Goal: Transaction & Acquisition: Obtain resource

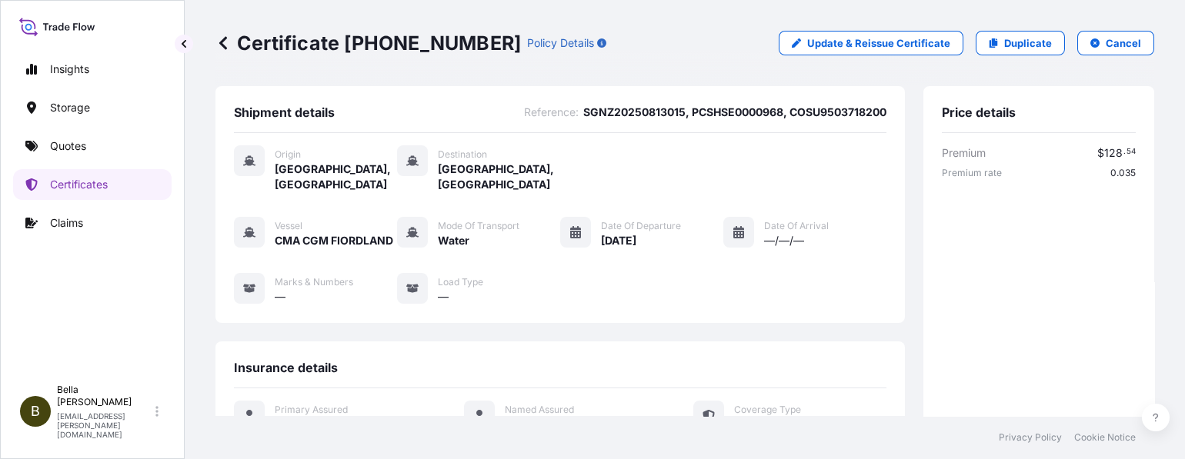
scroll to position [465, 0]
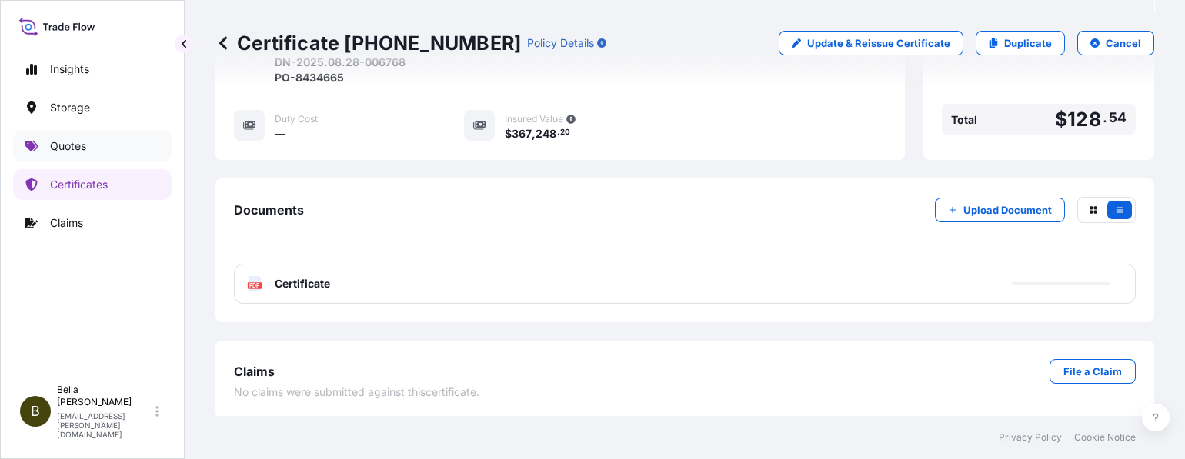
click at [54, 149] on p "Quotes" at bounding box center [68, 146] width 36 height 15
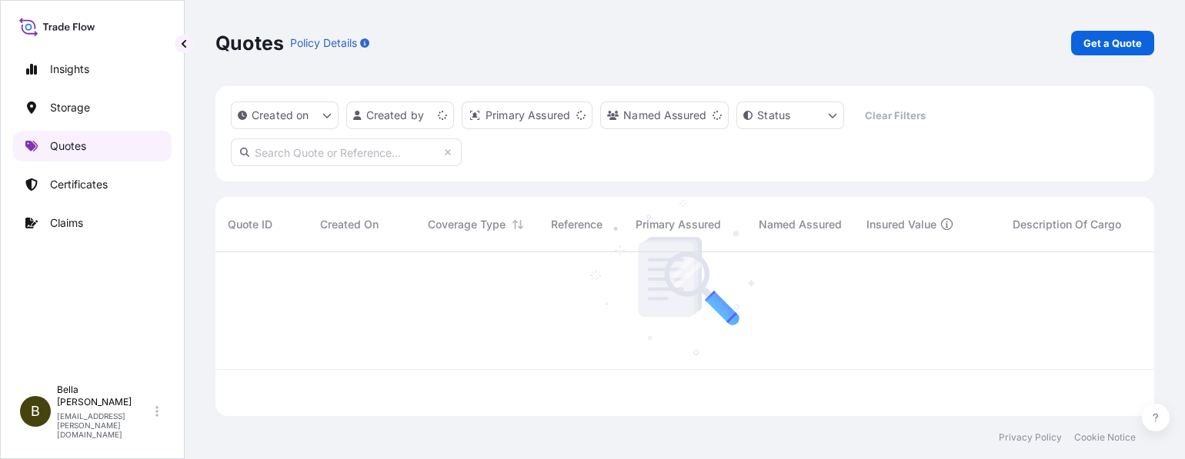
scroll to position [157, 924]
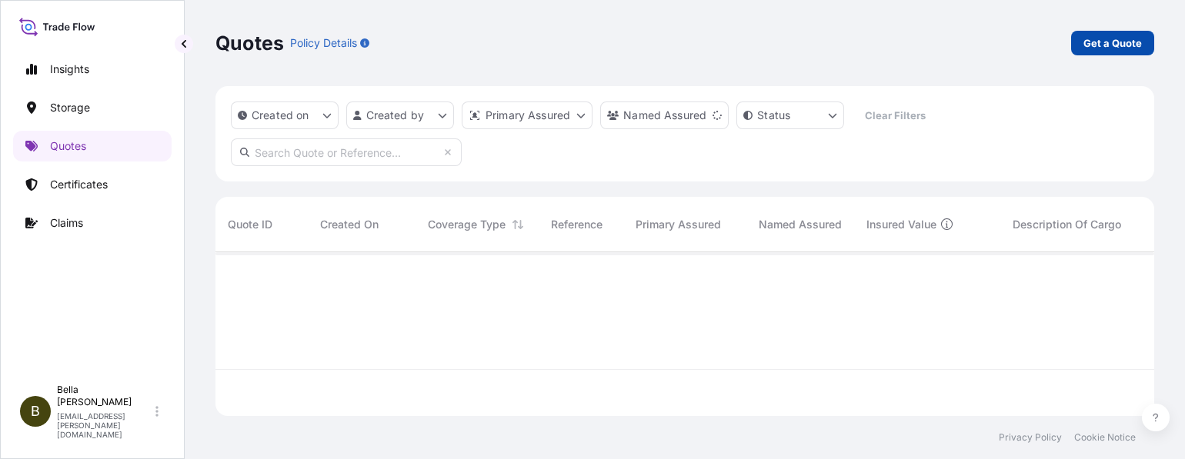
click at [1082, 50] on link "Get a Quote" at bounding box center [1112, 43] width 83 height 25
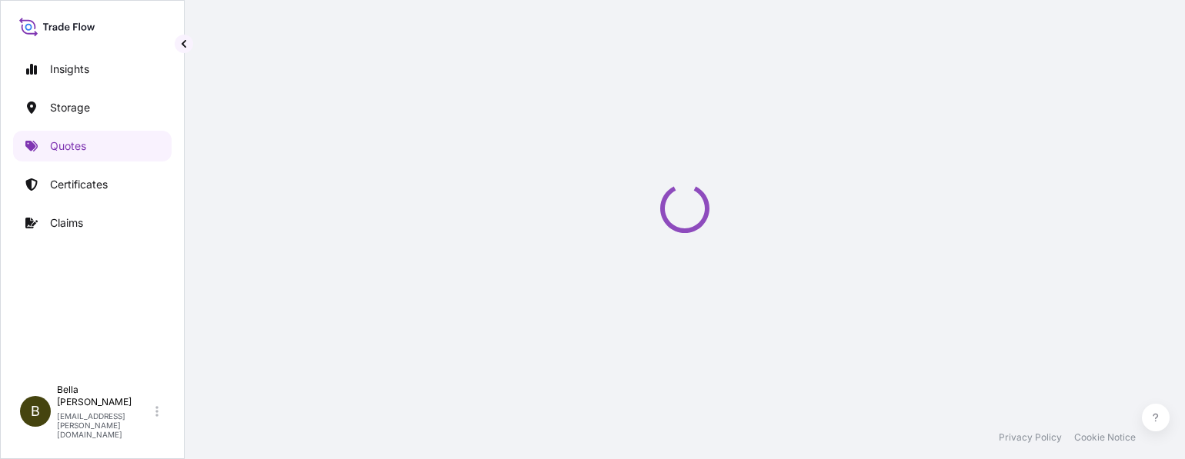
select select "Water"
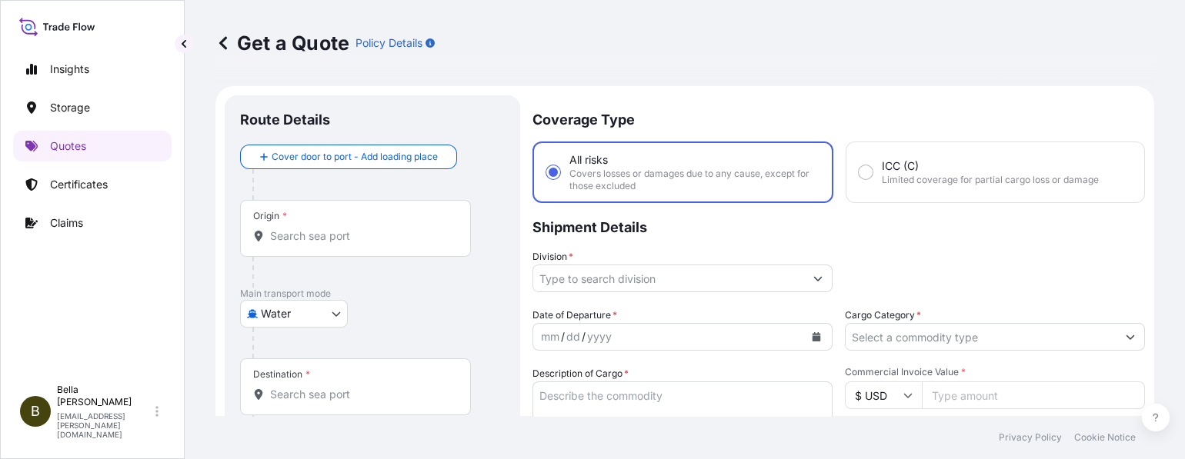
scroll to position [24, 0]
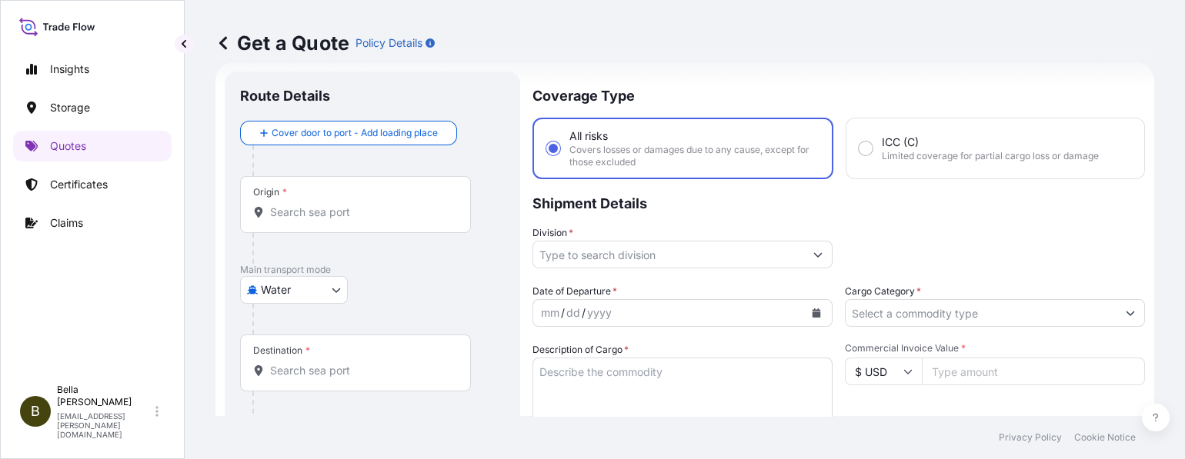
click at [308, 198] on div "Origin *" at bounding box center [355, 204] width 231 height 57
click at [308, 205] on input "Origin *" at bounding box center [361, 212] width 182 height 15
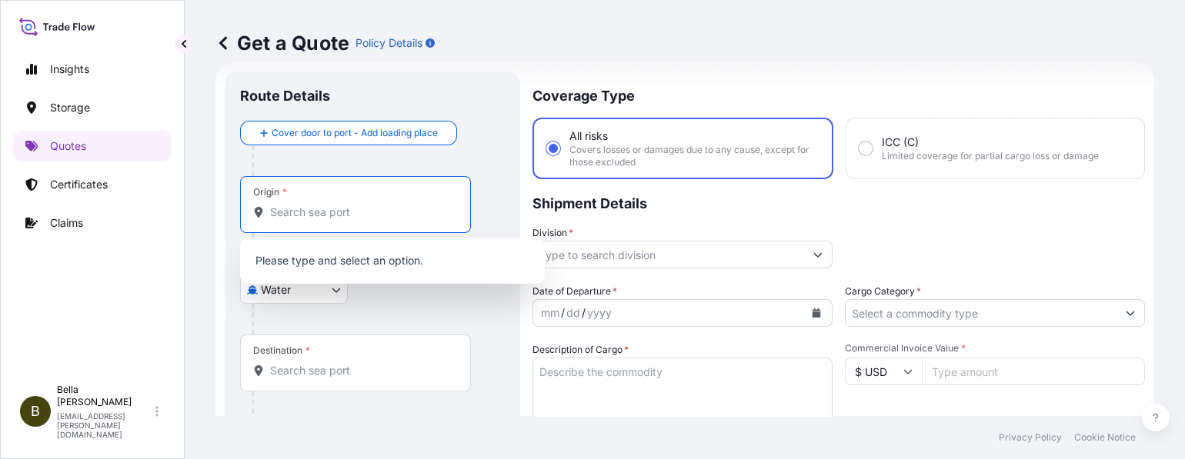
click at [301, 209] on input "Origin *" at bounding box center [361, 212] width 182 height 15
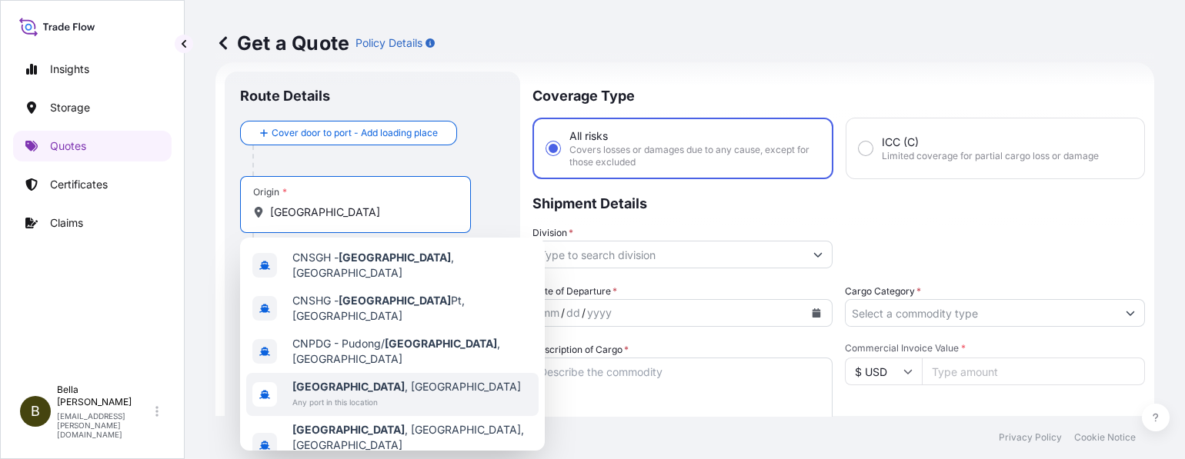
click at [350, 379] on span "[GEOGRAPHIC_DATA] , [GEOGRAPHIC_DATA]" at bounding box center [406, 386] width 229 height 15
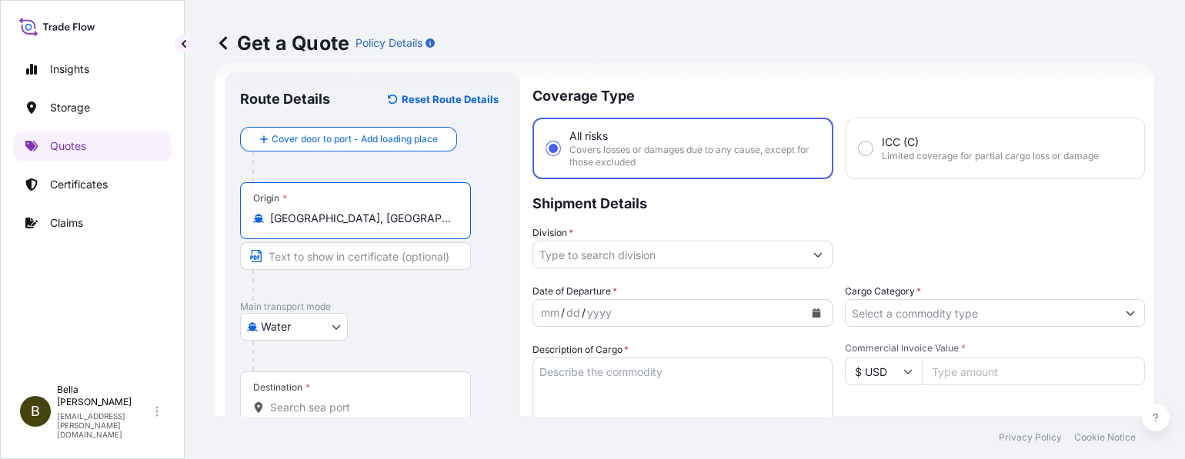
type input "[GEOGRAPHIC_DATA], [GEOGRAPHIC_DATA]"
click at [342, 396] on div "Destination *" at bounding box center [355, 400] width 231 height 57
click at [342, 400] on input "Destination *" at bounding box center [361, 407] width 182 height 15
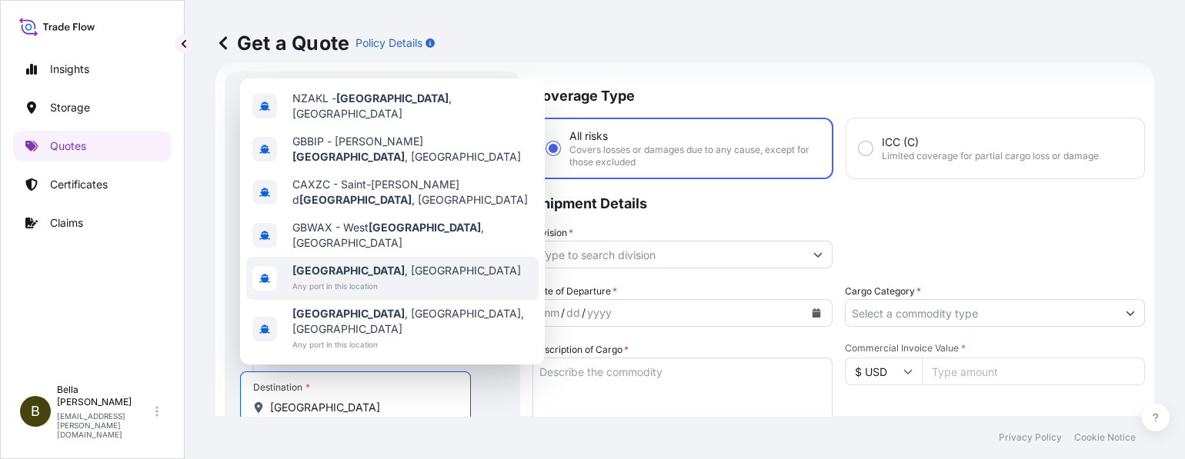
click at [362, 279] on span "[GEOGRAPHIC_DATA] , [GEOGRAPHIC_DATA]" at bounding box center [406, 270] width 229 height 15
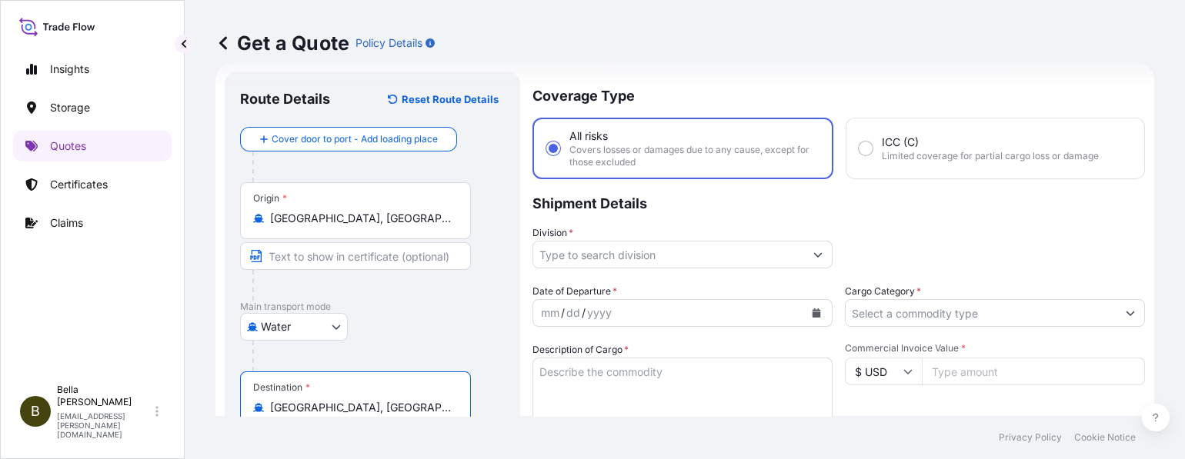
type input "[GEOGRAPHIC_DATA], [GEOGRAPHIC_DATA]"
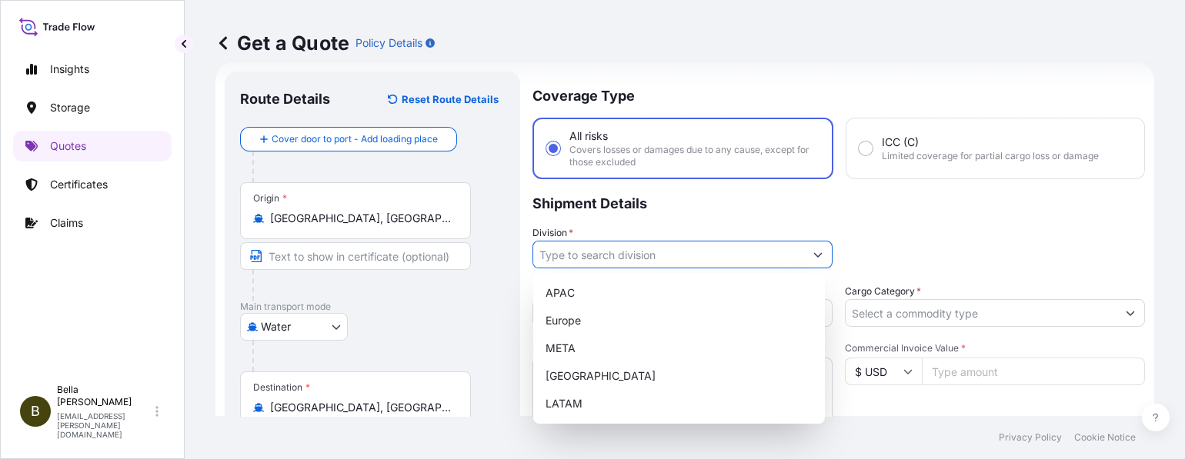
click at [600, 250] on input "Division *" at bounding box center [668, 255] width 271 height 28
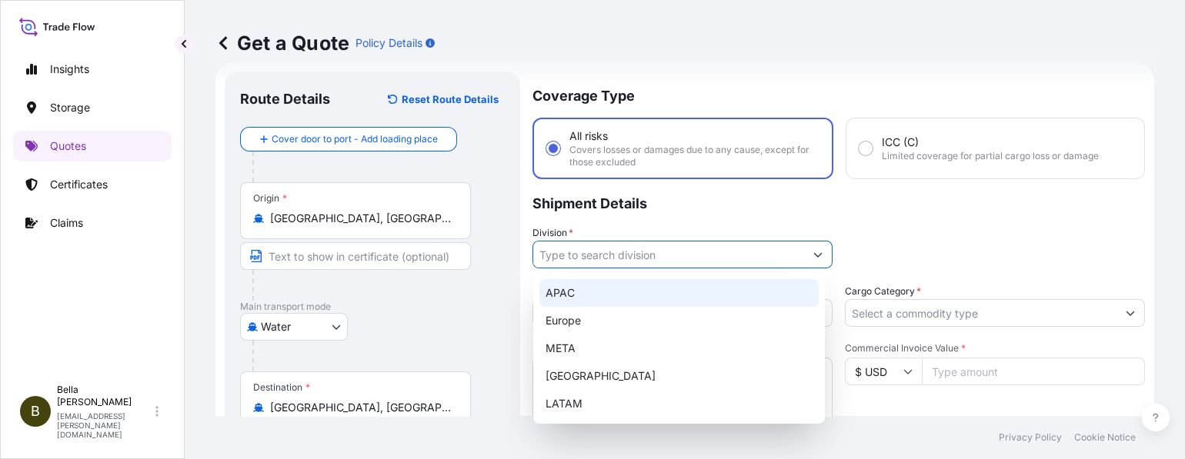
click at [576, 295] on div "APAC" at bounding box center [679, 293] width 279 height 28
type input "APAC"
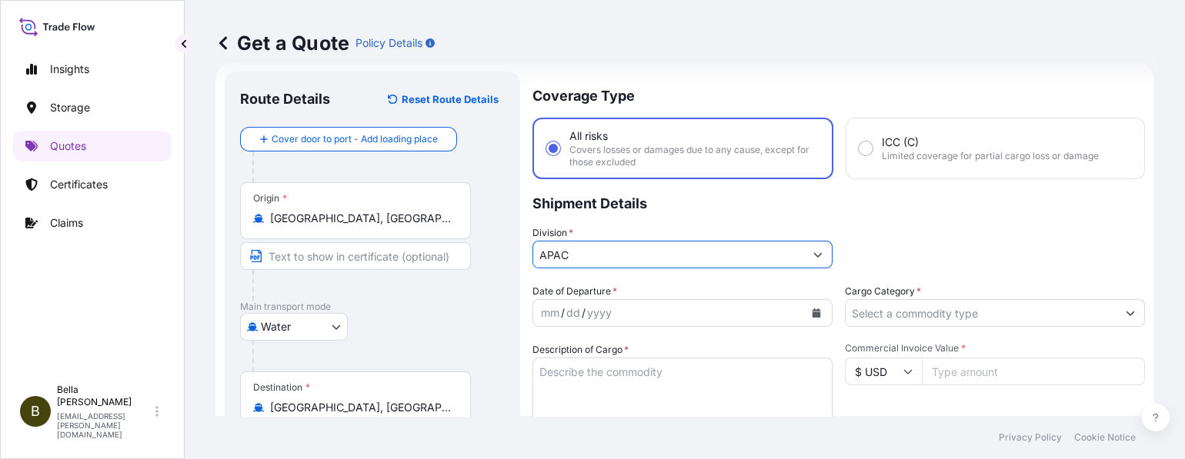
click at [813, 313] on icon "Calendar" at bounding box center [817, 313] width 8 height 9
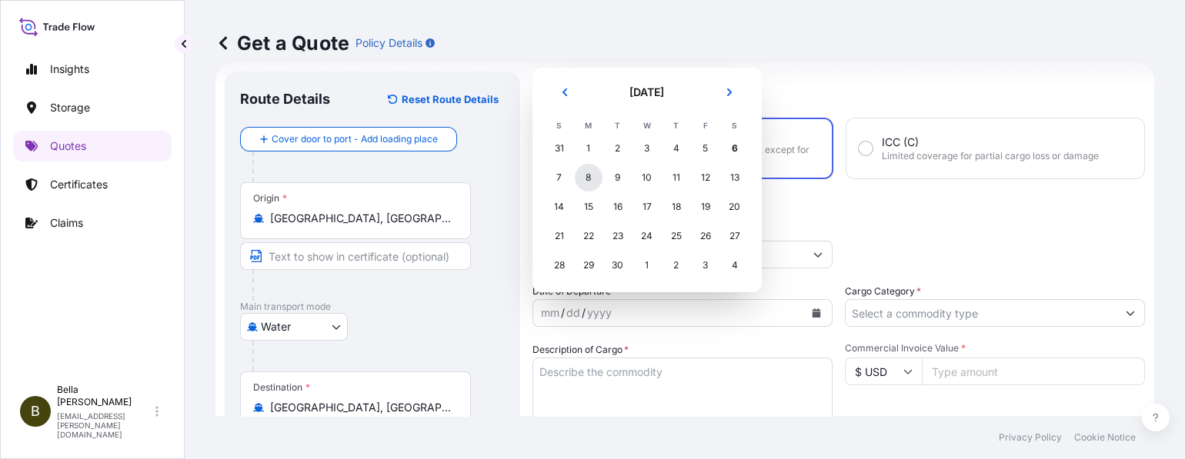
click at [587, 175] on div "8" at bounding box center [589, 178] width 28 height 28
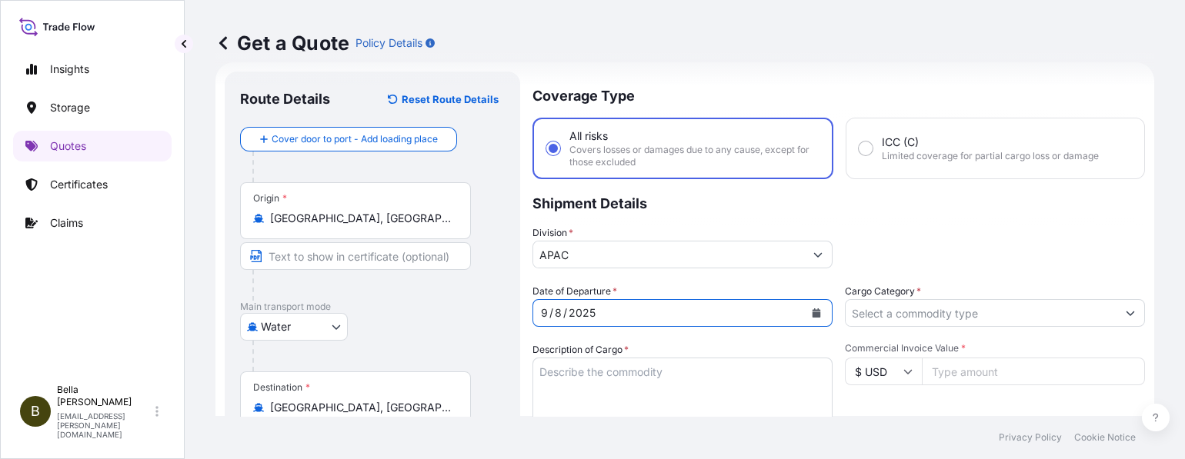
scroll to position [87, 0]
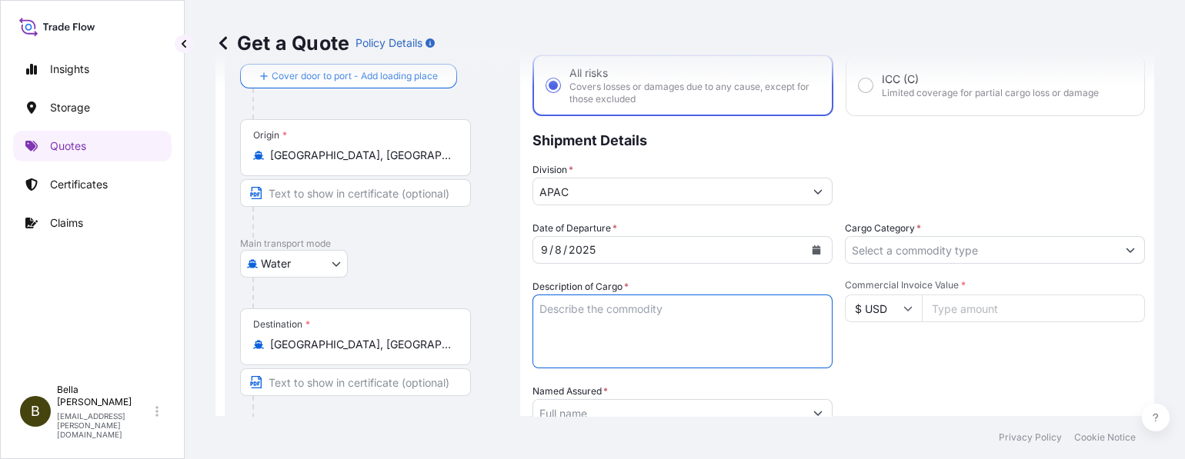
click at [640, 310] on textarea "Description of Cargo *" at bounding box center [683, 332] width 300 height 74
click at [635, 303] on textarea "Description of Cargo *" at bounding box center [683, 332] width 300 height 74
paste textarea "SIGENSTOR BAT 8.0 CL: 9 UN: 3480 SIGENSTOR BAT 10.0 CL: 9 UN: 3480 DN-2025.08.2…"
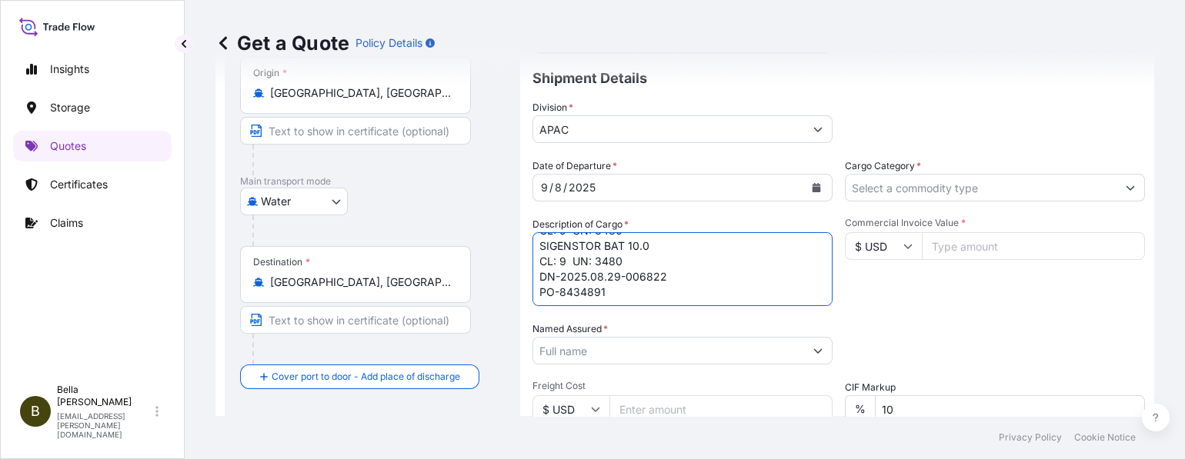
type textarea "SIGENSTOR BAT 8.0 CL: 9 UN: 3480 SIGENSTOR BAT 10.0 CL: 9 UN: 3480 DN-2025.08.2…"
click at [589, 349] on input "Named Assured *" at bounding box center [668, 351] width 271 height 28
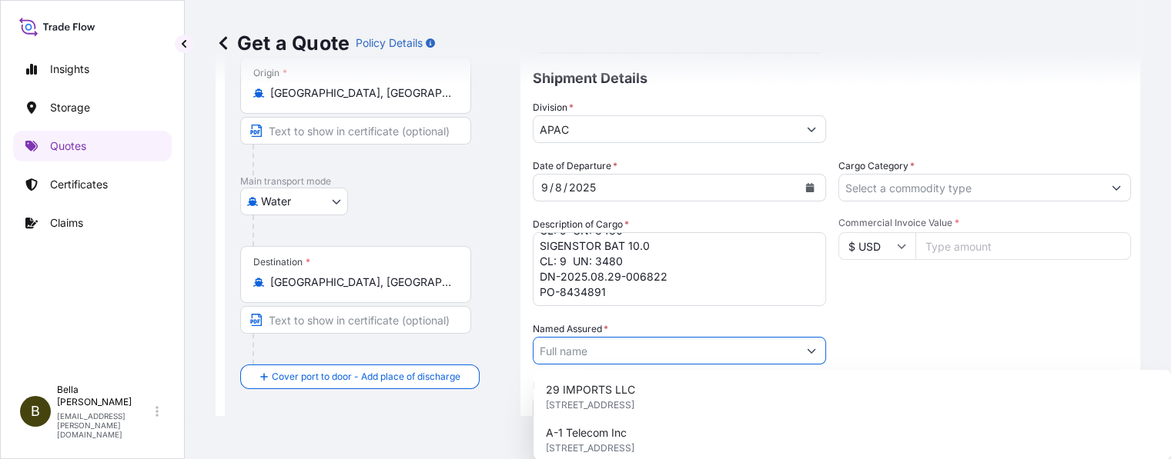
click at [542, 349] on input "Named Assured *" at bounding box center [665, 351] width 264 height 28
paste input "SIGENERGY TECHNOLOGY ([GEOGRAPHIC_DATA]) LIMITED"
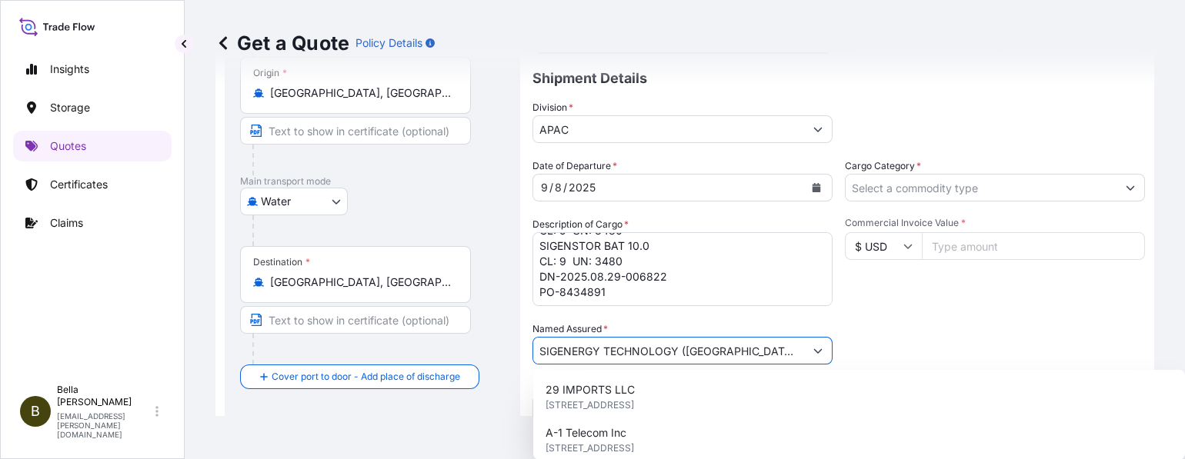
scroll to position [0, 11]
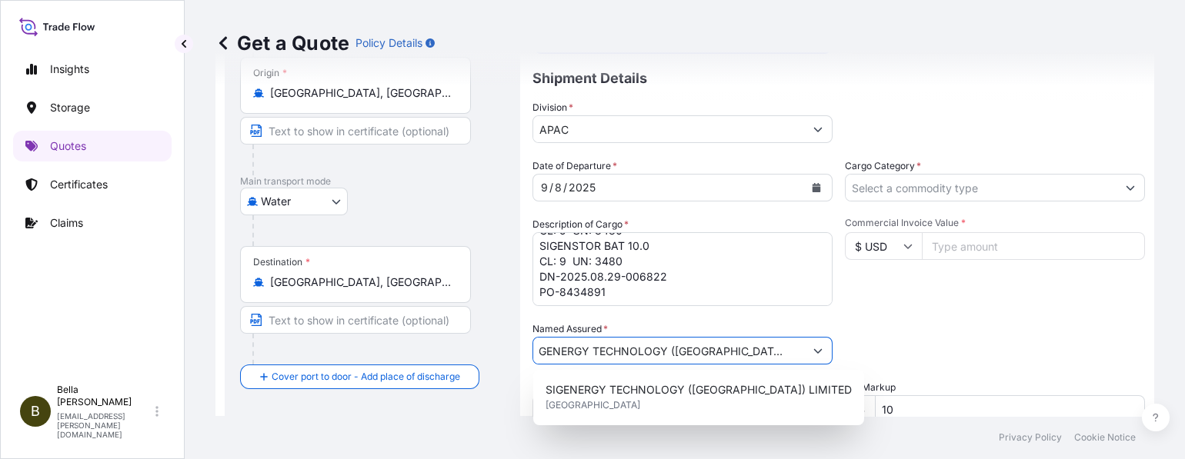
type input "SIGENERGY TECHNOLOGY ([GEOGRAPHIC_DATA]) LIMITED"
click at [997, 333] on div "Packing Category Type to search a container mode Please select a primary mode o…" at bounding box center [995, 343] width 300 height 43
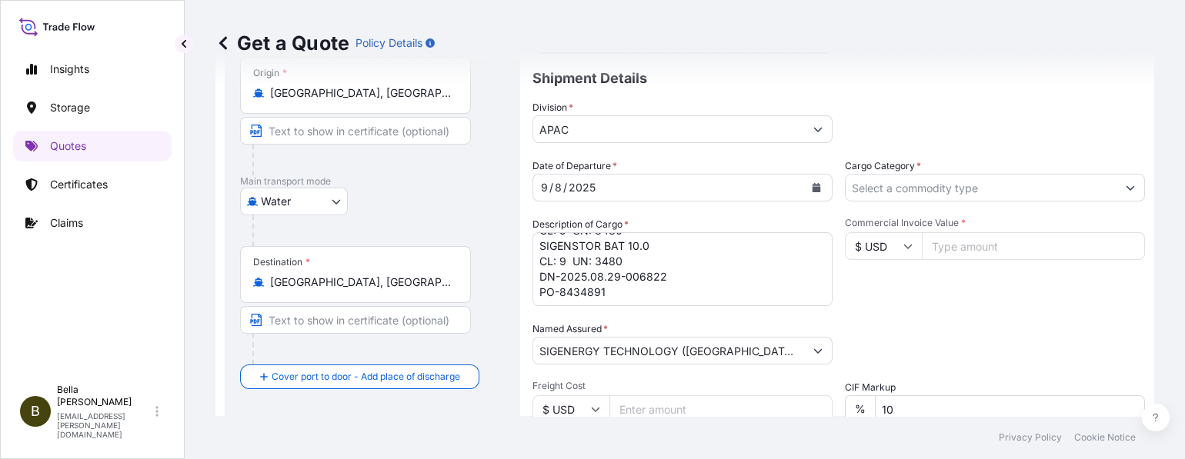
scroll to position [274, 0]
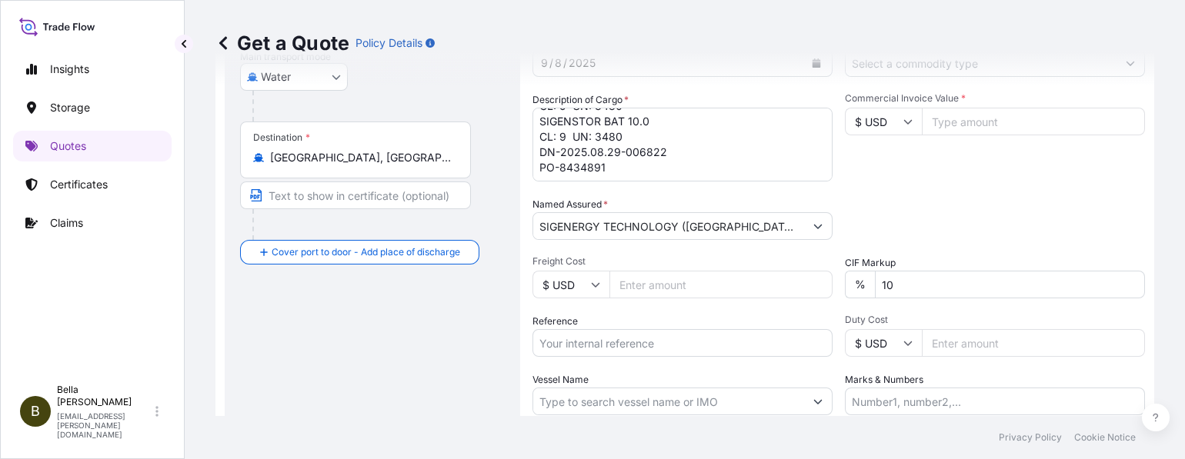
click at [630, 344] on input "Reference" at bounding box center [683, 343] width 300 height 28
click at [612, 338] on input "Reference" at bounding box center [683, 343] width 300 height 28
paste input "SGNZ20250813015, PCSHSE0000968, COSU9503718200"
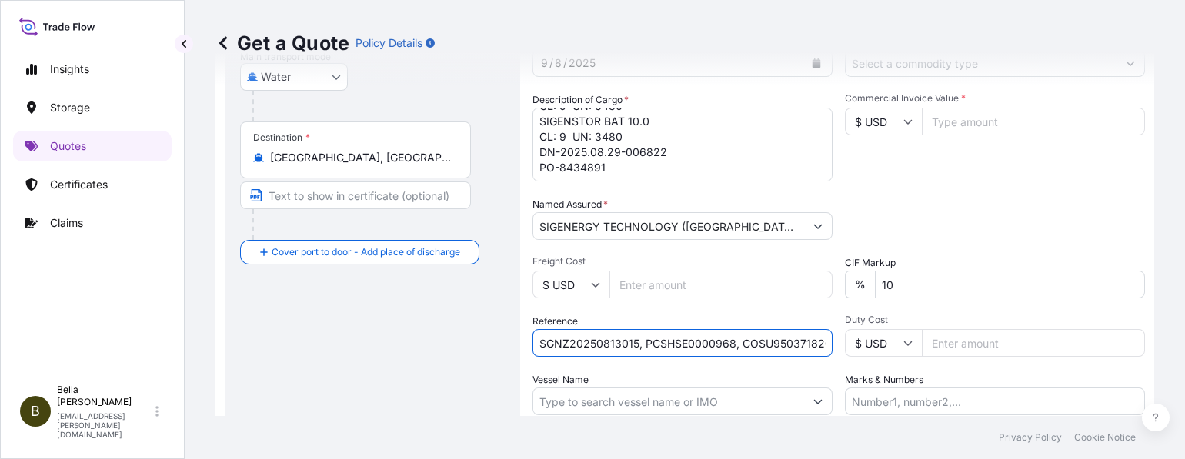
scroll to position [0, 15]
click at [583, 348] on input "SGNZ20250813015, PCSHSE0000968, COSU9503718200" at bounding box center [683, 343] width 300 height 28
drag, startPoint x: 622, startPoint y: 337, endPoint x: 346, endPoint y: 338, distance: 275.5
click at [348, 338] on form "Route Details Reset Route Details Cover door to port - Add loading place Place …" at bounding box center [685, 175] width 939 height 727
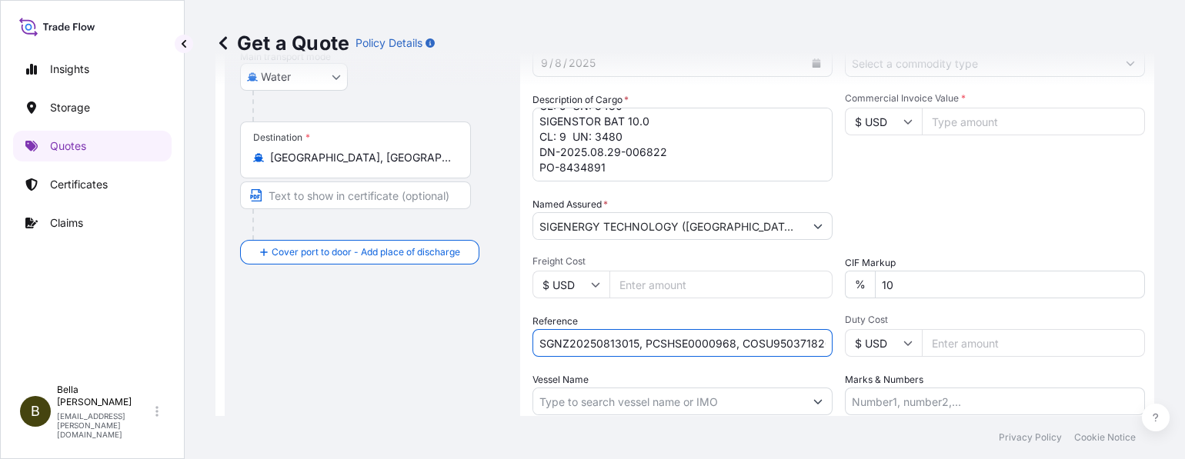
paste input "7"
click at [730, 343] on input "SGNZ20250813017, PCSHSE0000968, COSU9503718200" at bounding box center [683, 343] width 300 height 28
click at [758, 337] on input "SGNZ20250813017, PCSHSE0001038, COSU9503718200" at bounding box center [683, 343] width 300 height 28
drag, startPoint x: 736, startPoint y: 343, endPoint x: 970, endPoint y: 347, distance: 234.0
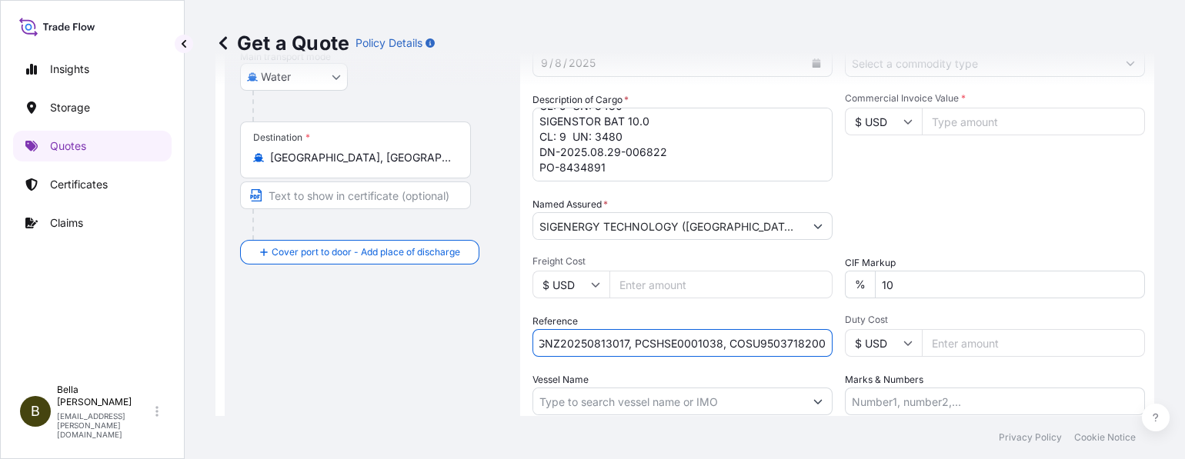
click at [968, 348] on div "Date of Departure * [DATE] Cargo Category * Description of Cargo * SIGENSTOR BA…" at bounding box center [839, 225] width 613 height 382
paste input "258811444"
type input "SGNZ20250813017, PCSHSE0001038, 258811444"
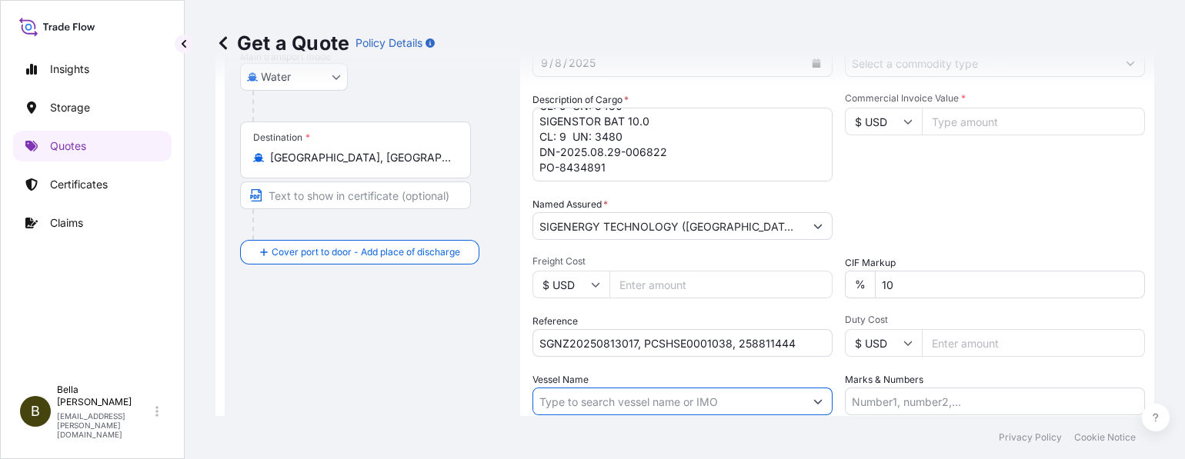
click at [698, 399] on input "Vessel Name" at bounding box center [668, 402] width 271 height 28
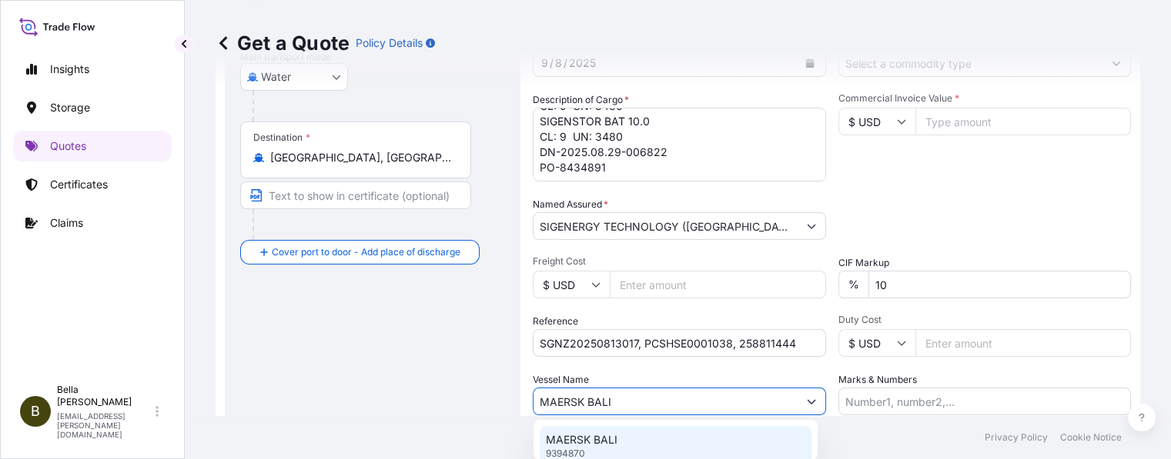
click at [613, 439] on p "MAERSK BALI" at bounding box center [582, 440] width 72 height 15
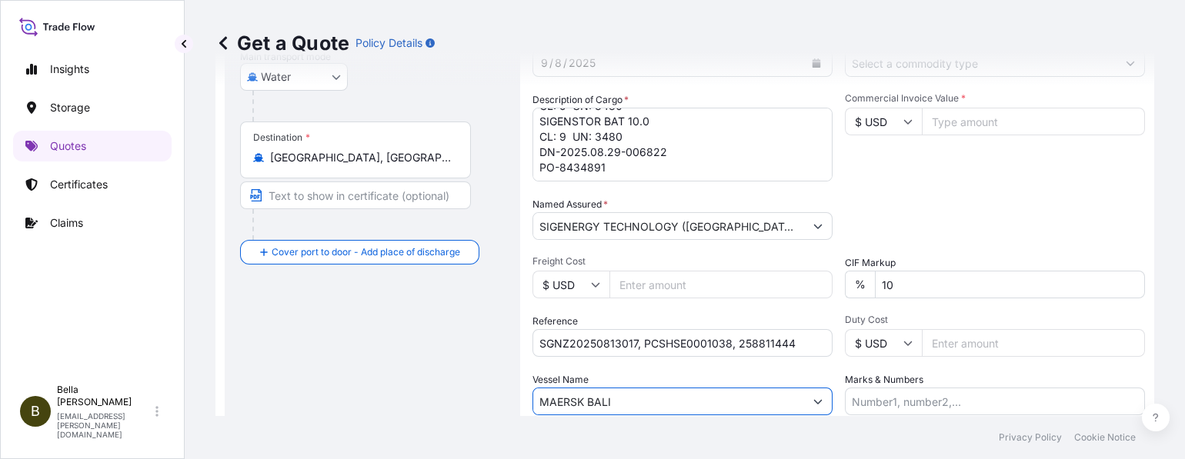
type input "MAERSK BALI"
click at [373, 365] on div "Route Details Reset Route Details Cover door to port - Add loading place Place …" at bounding box center [372, 176] width 265 height 678
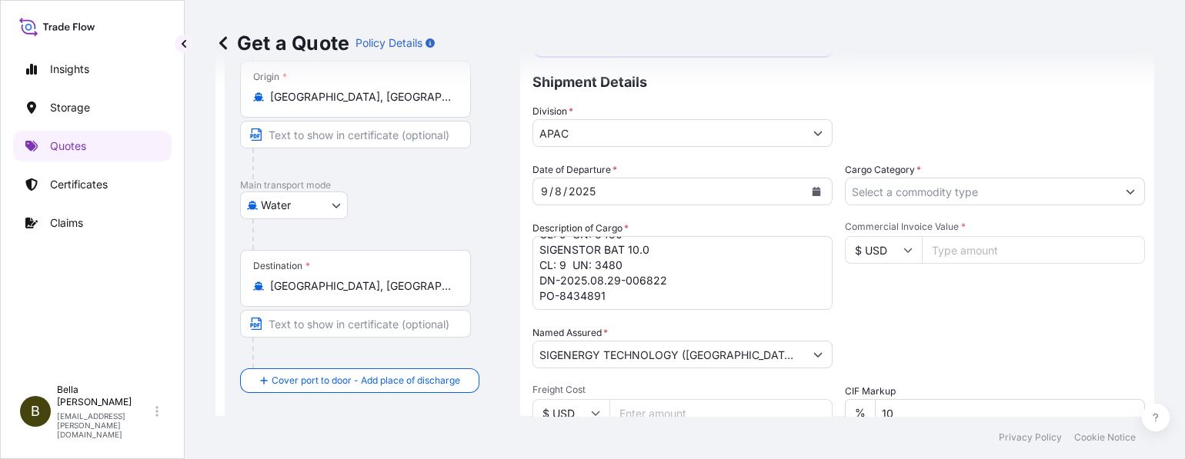
scroll to position [83, 0]
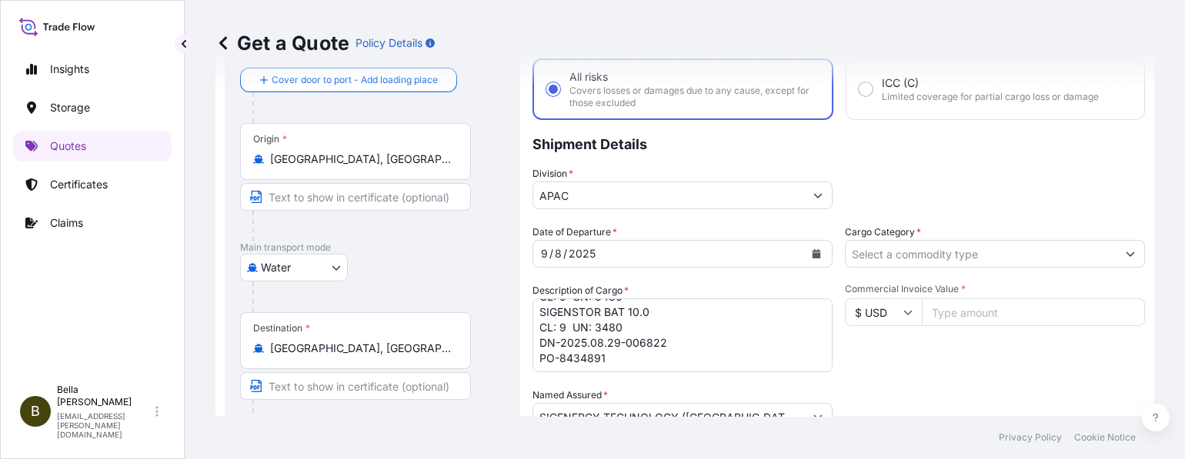
click at [924, 246] on input "Cargo Category *" at bounding box center [981, 254] width 271 height 28
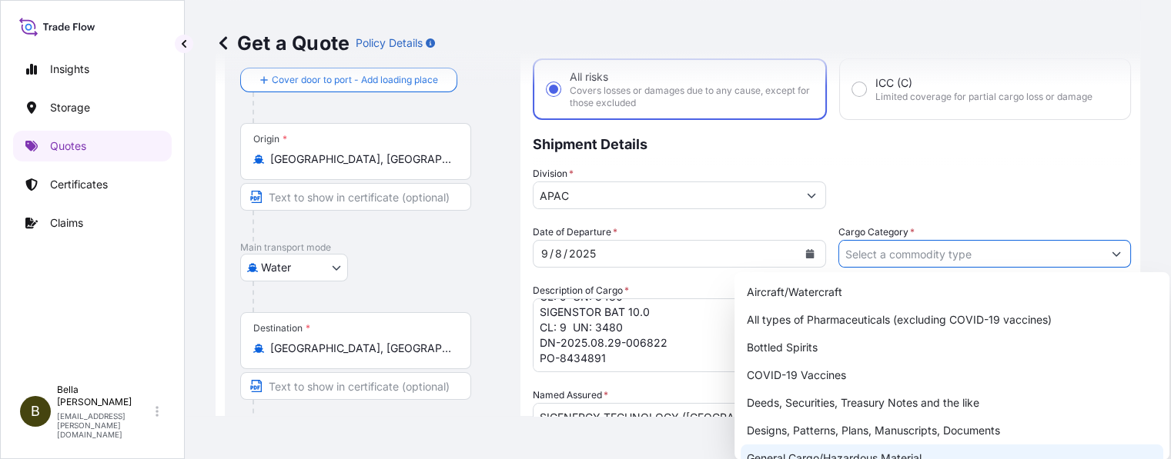
click at [836, 451] on div "General Cargo/Hazardous Material" at bounding box center [951, 459] width 423 height 28
type input "General Cargo/Hazardous Material"
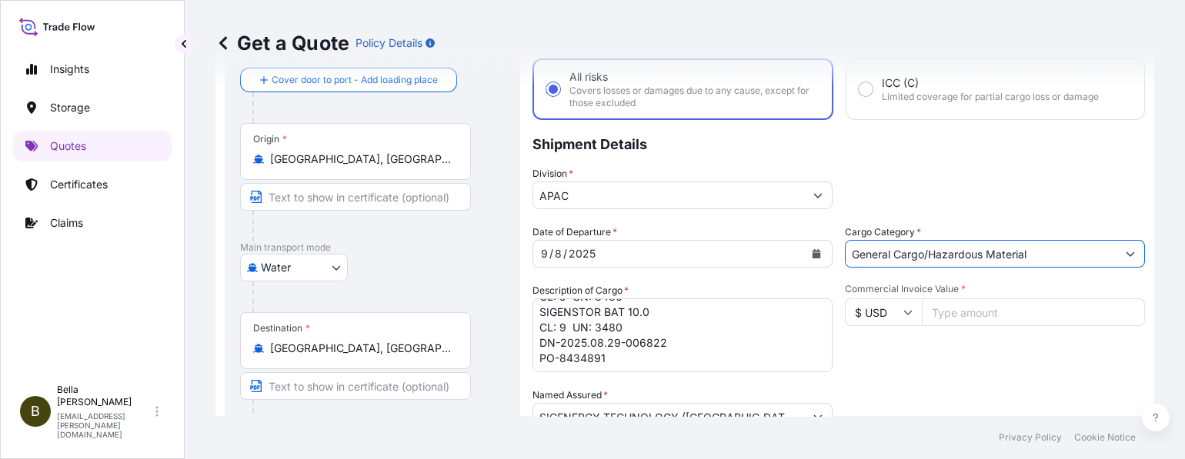
click at [1004, 169] on div "Division * APAC" at bounding box center [839, 187] width 613 height 43
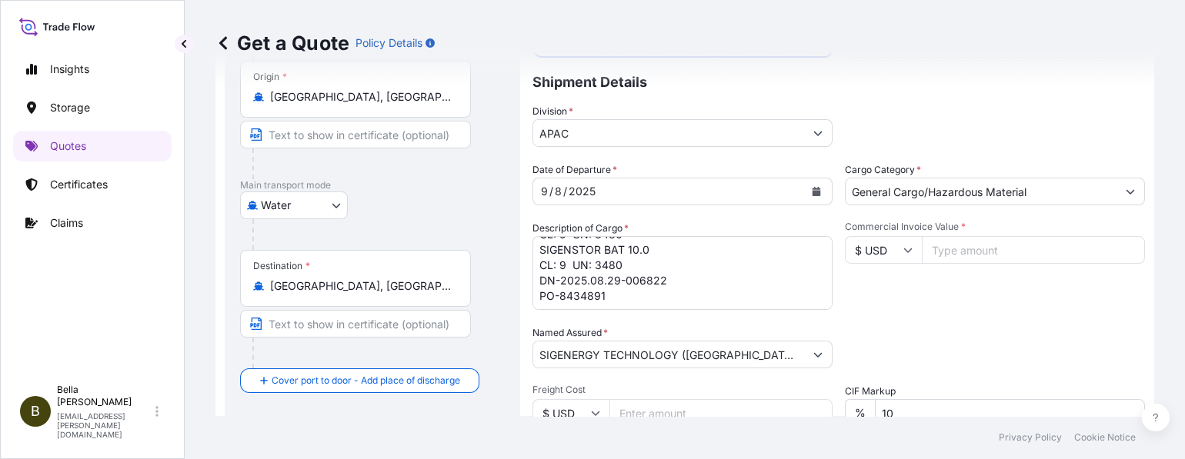
click at [965, 249] on input "Commercial Invoice Value *" at bounding box center [1033, 250] width 223 height 28
type input "432138"
click at [972, 291] on div "Commercial Invoice Value * $ USD 432138" at bounding box center [995, 265] width 300 height 89
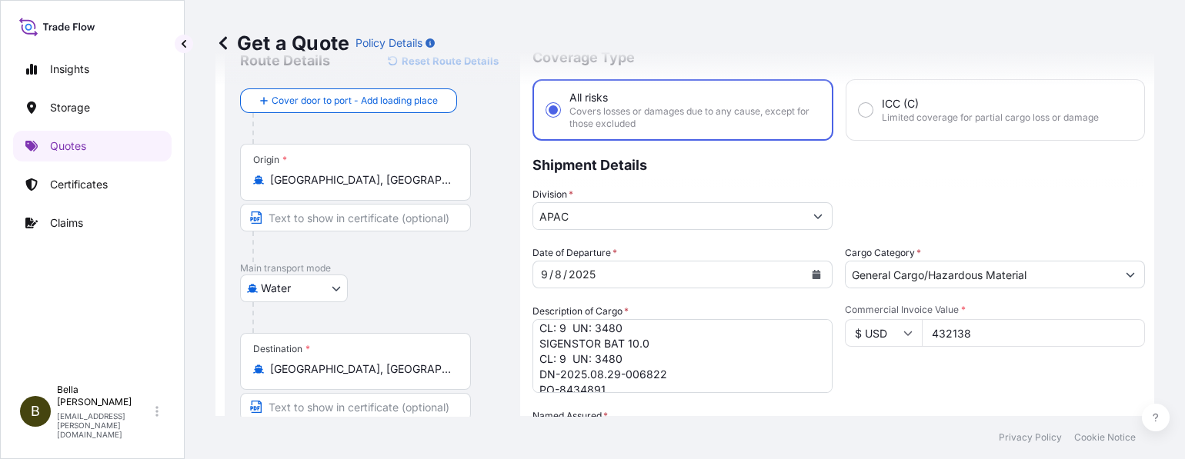
scroll to position [32, 0]
click at [903, 187] on div "Division * APAC" at bounding box center [839, 208] width 613 height 43
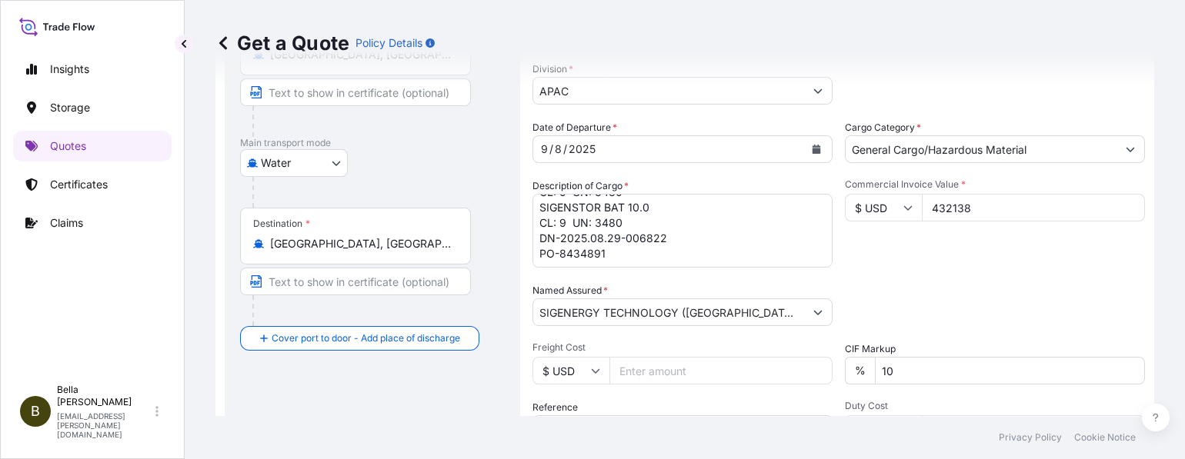
scroll to position [250, 0]
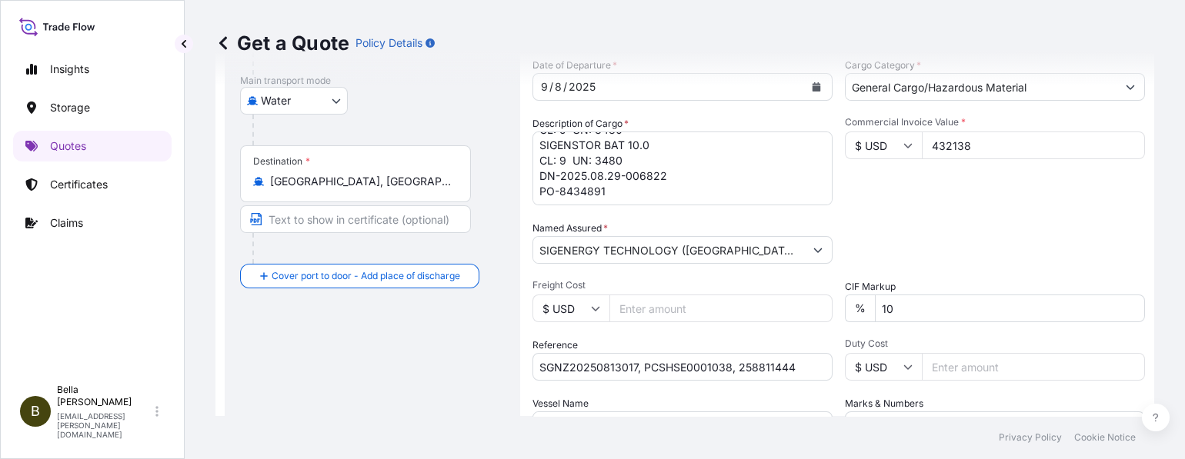
click at [774, 393] on div "Date of Departure * [DATE] Cargo Category * General Cargo/Hazardous Material De…" at bounding box center [839, 249] width 613 height 382
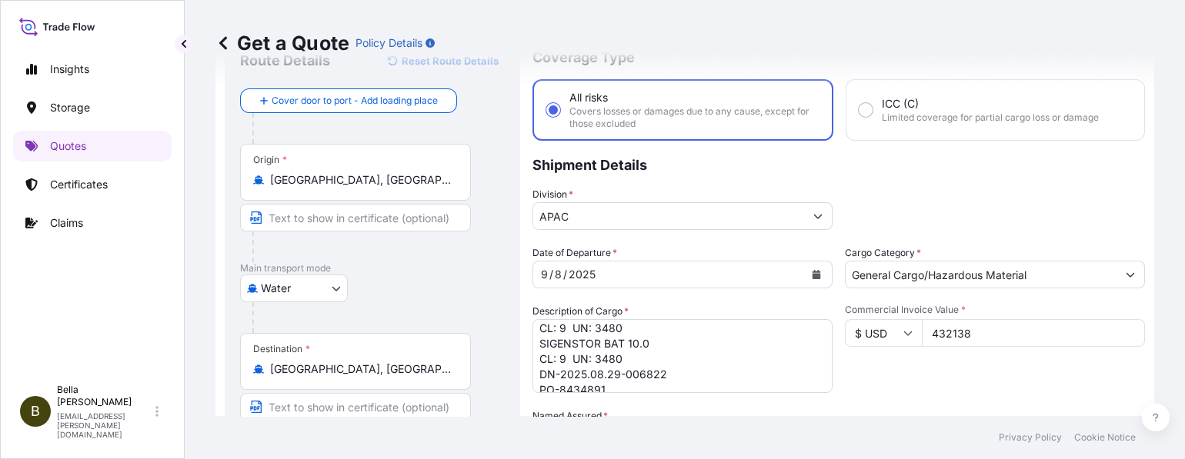
scroll to position [32, 0]
click at [964, 368] on div "Commercial Invoice Value * $ USD 432138" at bounding box center [995, 348] width 300 height 89
click at [967, 369] on div "Commercial Invoice Value * $ USD 432138" at bounding box center [995, 348] width 300 height 89
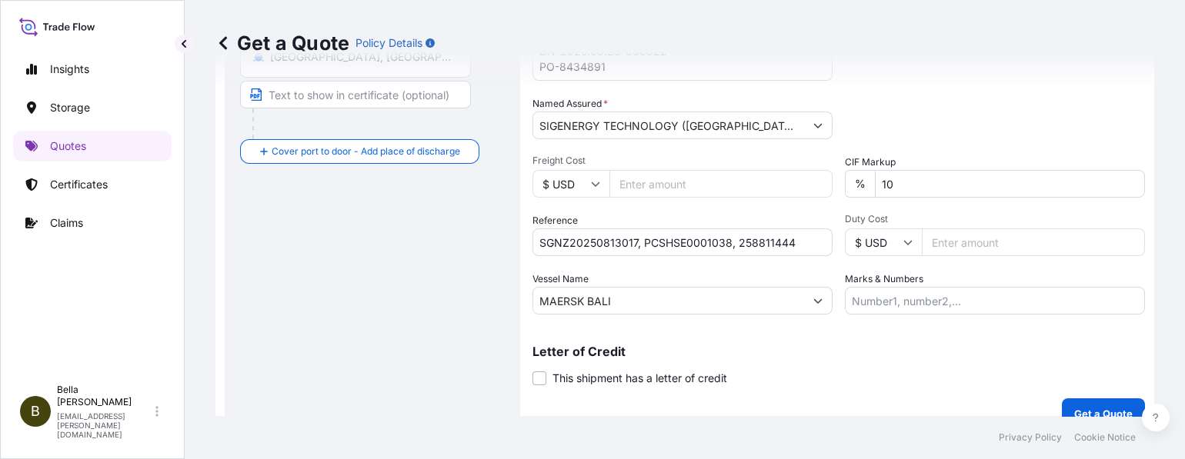
scroll to position [396, 0]
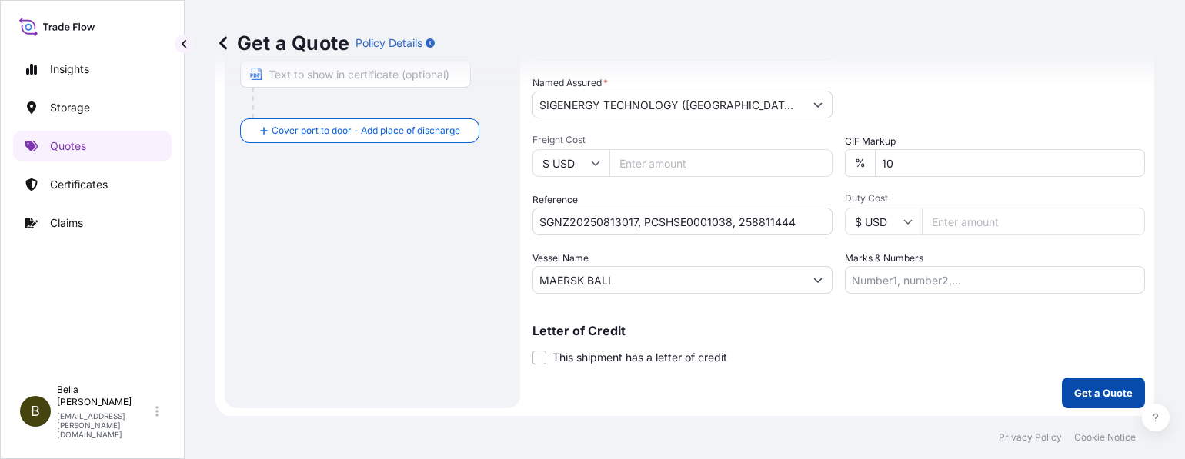
click at [1092, 381] on button "Get a Quote" at bounding box center [1103, 393] width 83 height 31
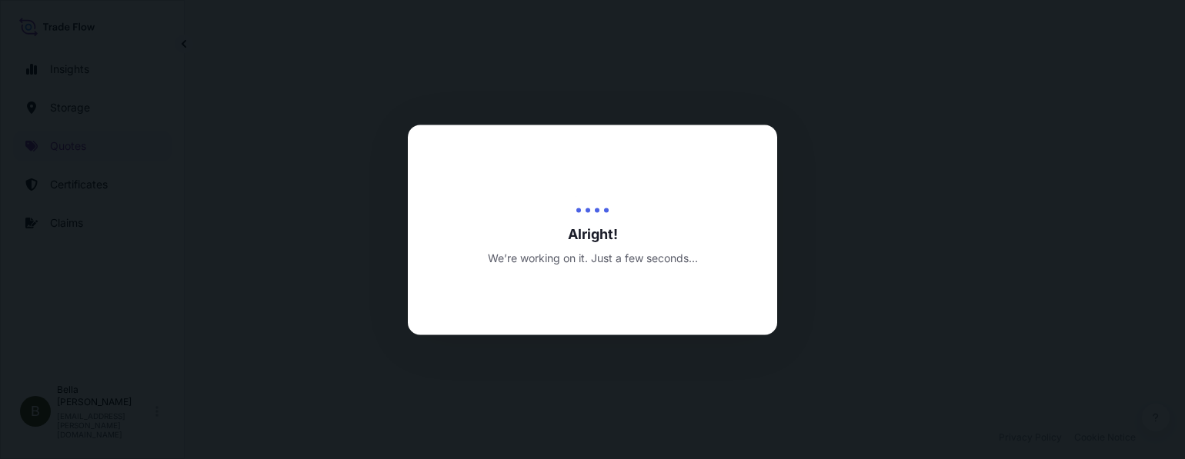
select select "Water"
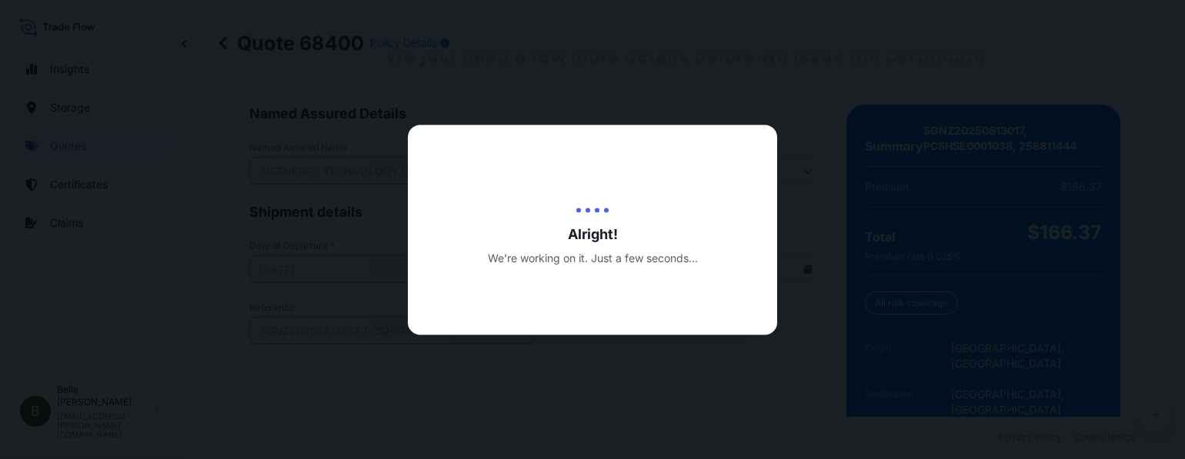
scroll to position [2493, 0]
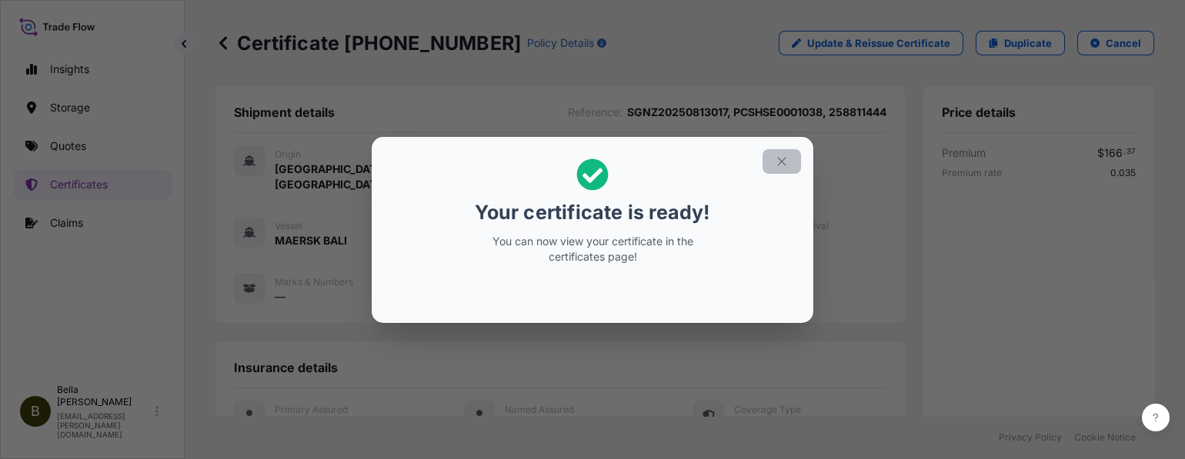
click at [786, 158] on icon "button" at bounding box center [782, 162] width 14 height 14
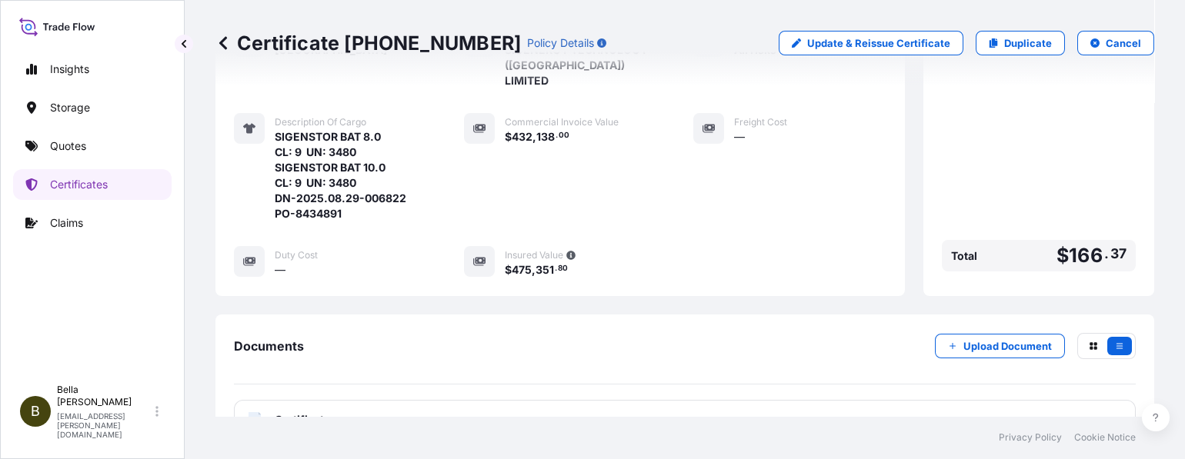
scroll to position [438, 0]
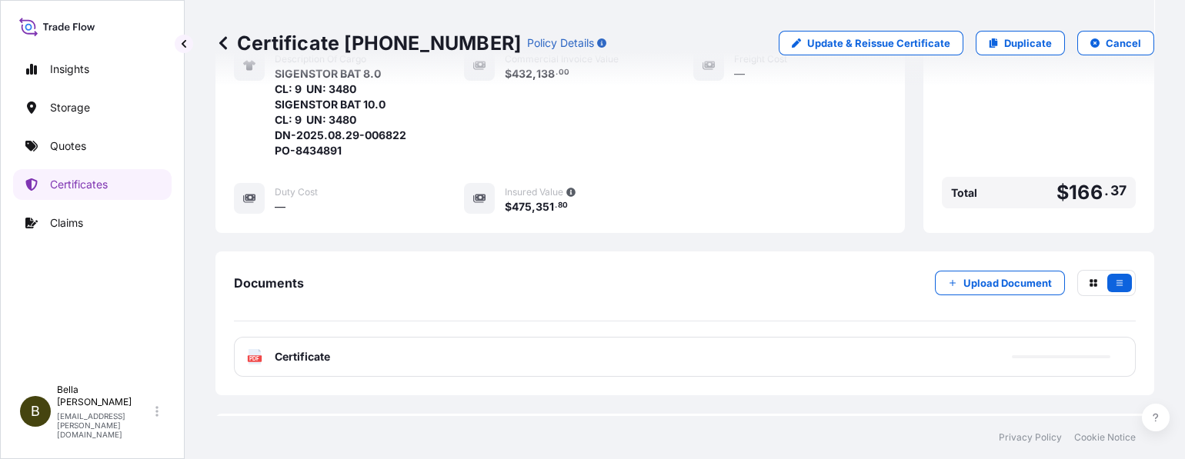
click at [565, 337] on div "PDF Certificate" at bounding box center [685, 357] width 902 height 40
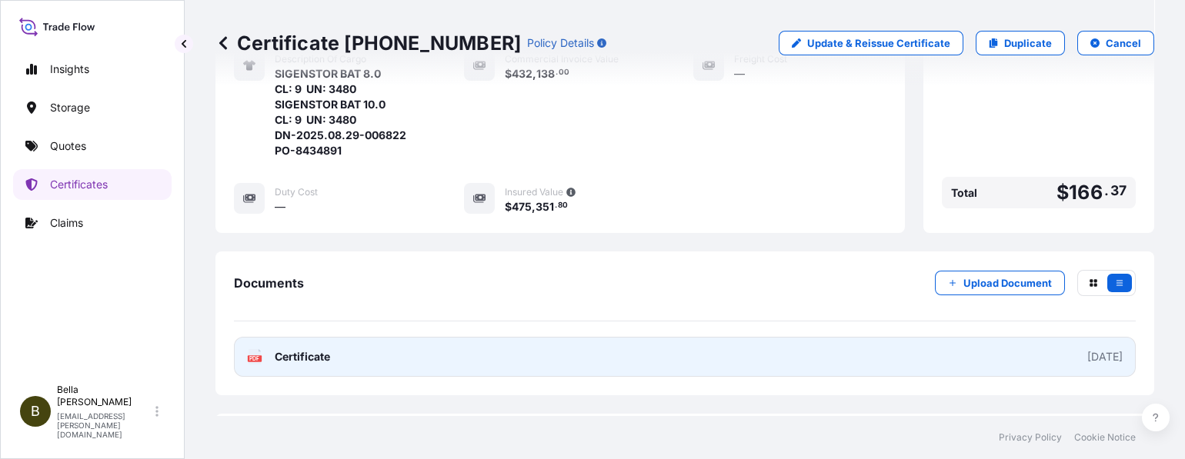
click at [564, 342] on link "PDF Certificate [DATE]" at bounding box center [685, 357] width 902 height 40
